Goal: Task Accomplishment & Management: Use online tool/utility

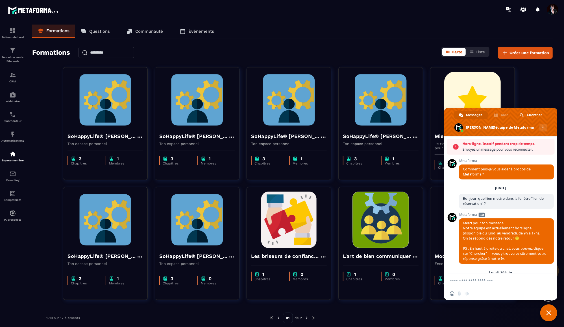
scroll to position [4910, 0]
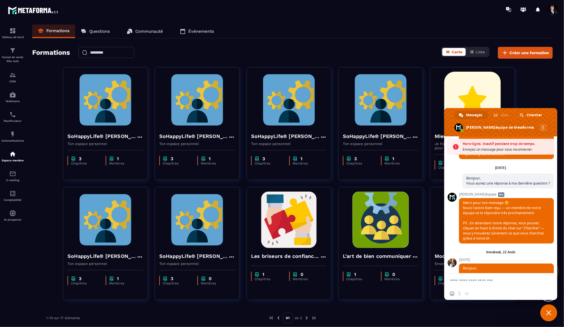
click at [550, 314] on span "Fermer le chat" at bounding box center [548, 313] width 5 height 5
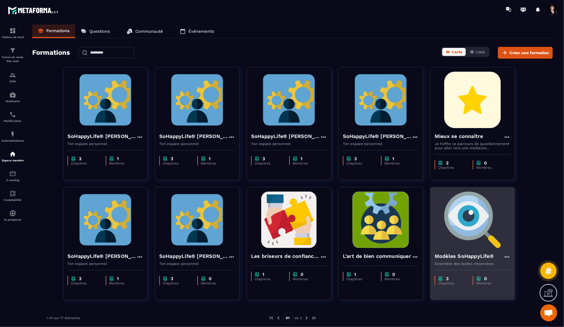
click at [477, 240] on img at bounding box center [473, 220] width 76 height 57
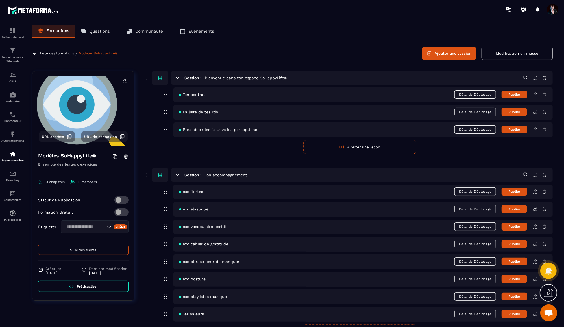
click at [535, 191] on icon at bounding box center [535, 191] width 5 height 5
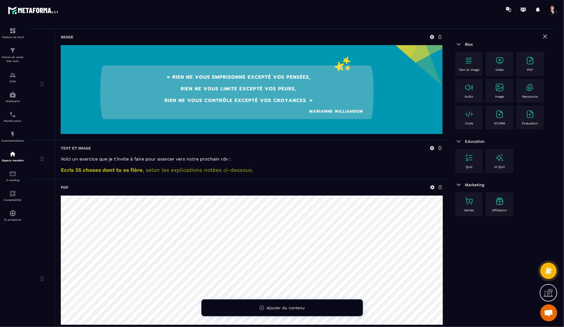
scroll to position [39, 0]
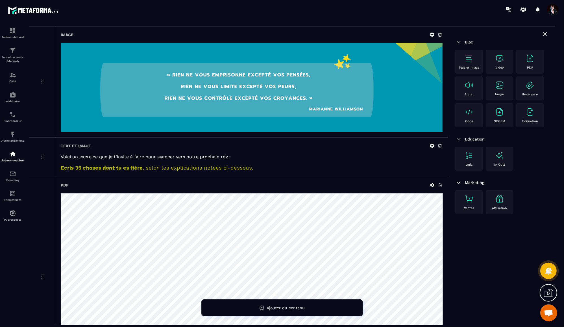
click at [432, 147] on icon at bounding box center [432, 146] width 4 height 4
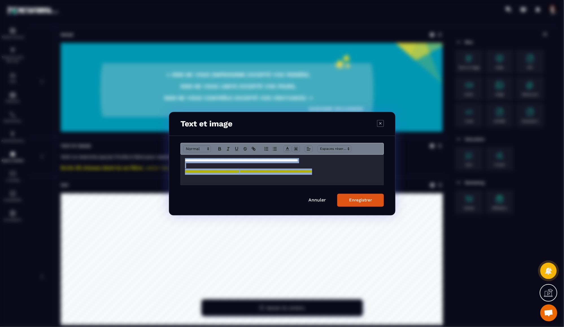
drag, startPoint x: 184, startPoint y: 162, endPoint x: 337, endPoint y: 177, distance: 153.3
click at [337, 177] on div "**********" at bounding box center [282, 170] width 203 height 30
copy div "**********"
click at [318, 200] on link "Annuler" at bounding box center [318, 199] width 18 height 5
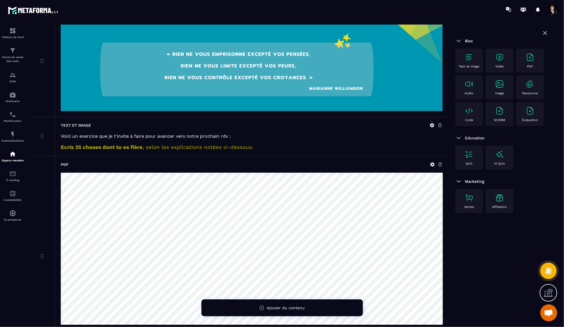
scroll to position [0, 0]
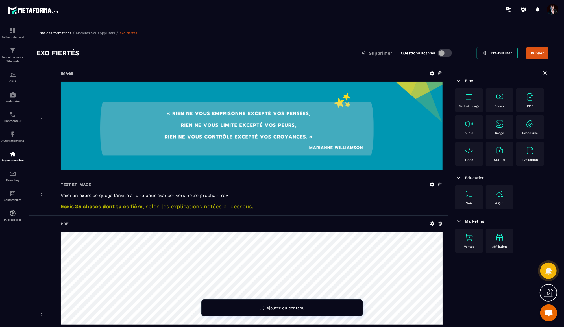
click at [62, 34] on p "Liste des formations" at bounding box center [54, 33] width 34 height 4
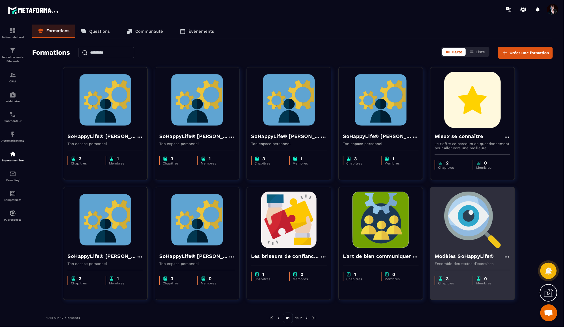
click at [477, 217] on img at bounding box center [473, 220] width 76 height 57
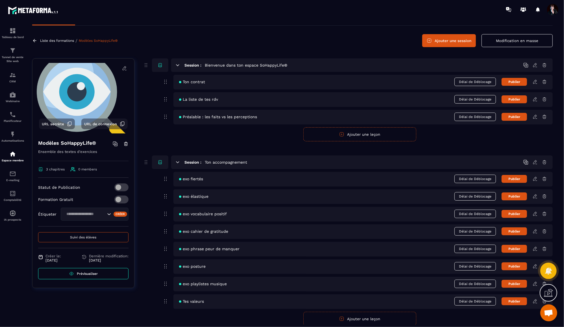
scroll to position [15, 0]
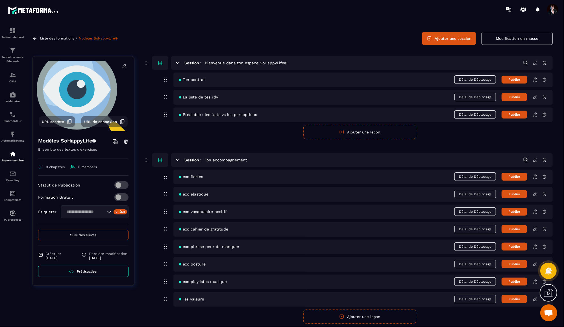
click at [536, 194] on icon at bounding box center [535, 194] width 5 height 5
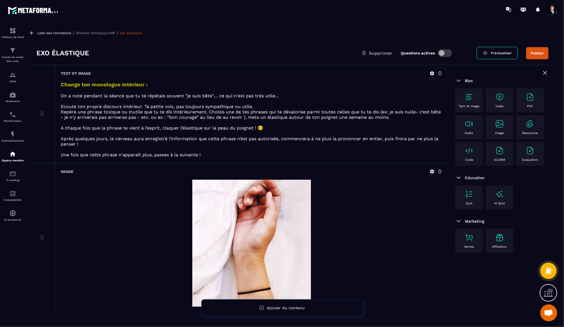
click at [433, 75] on icon at bounding box center [432, 73] width 4 height 4
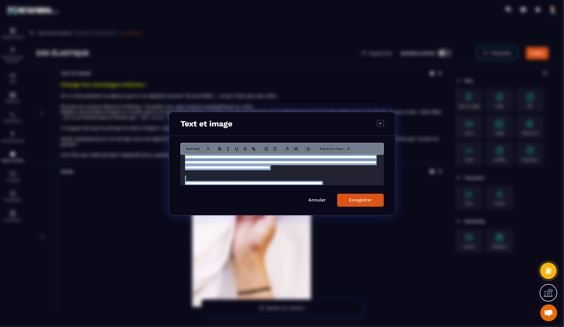
scroll to position [61, 0]
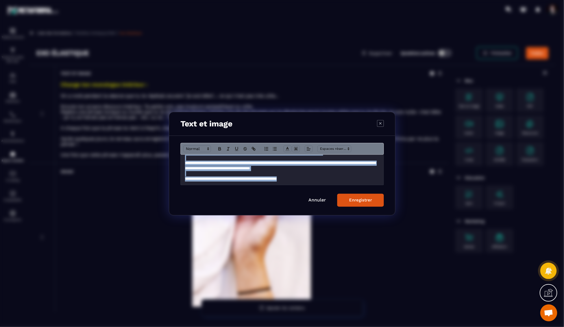
drag, startPoint x: 185, startPoint y: 162, endPoint x: 196, endPoint y: 189, distance: 29.3
click at [196, 189] on form "**********" at bounding box center [282, 175] width 203 height 64
copy div "**********"
click at [313, 199] on link "Annuler" at bounding box center [318, 199] width 18 height 5
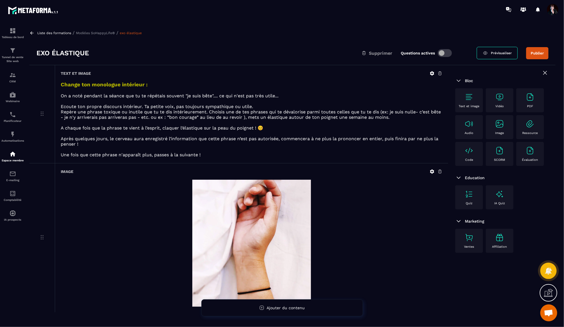
scroll to position [0, 0]
